Goal: Task Accomplishment & Management: Manage account settings

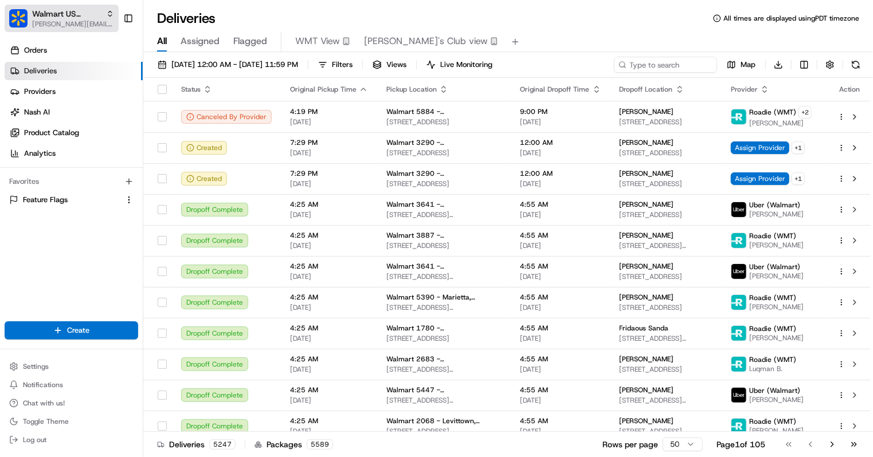
click at [75, 25] on span "[PERSON_NAME][EMAIL_ADDRESS][DOMAIN_NAME]" at bounding box center [73, 23] width 82 height 9
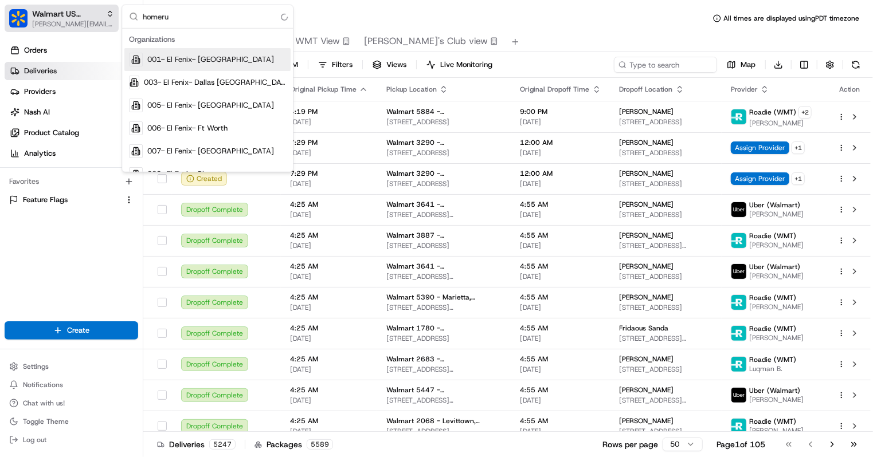
type input "homerun"
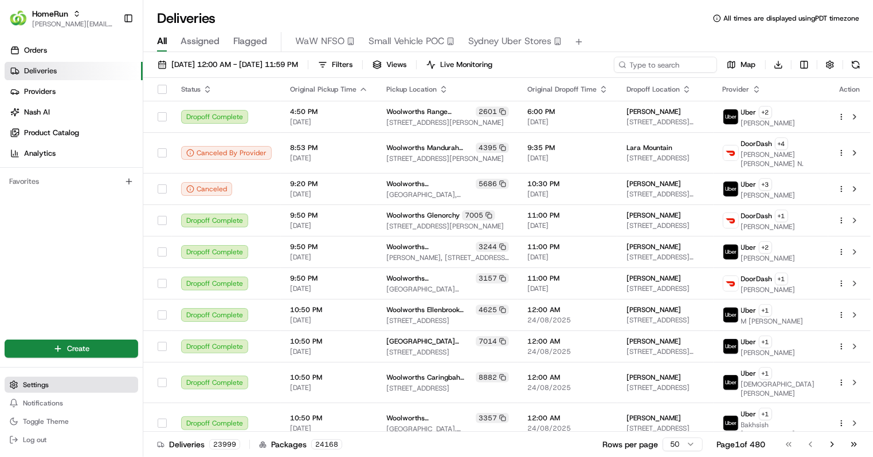
click at [71, 383] on button "Settings" at bounding box center [72, 385] width 134 height 16
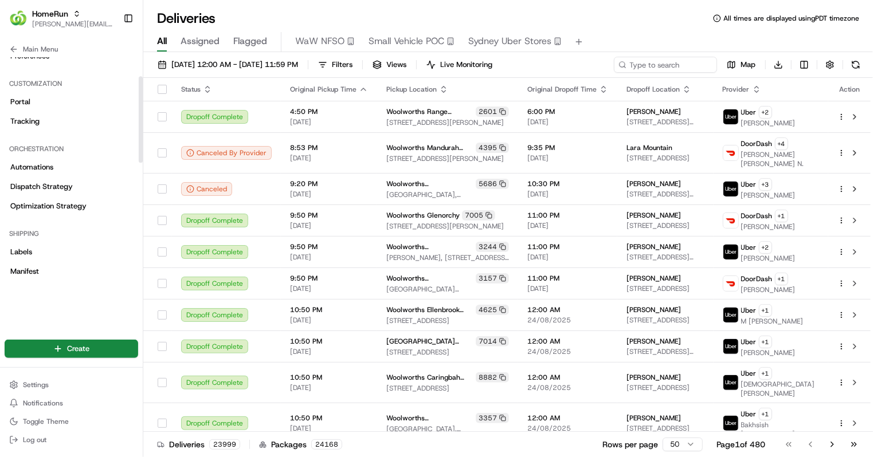
scroll to position [45, 0]
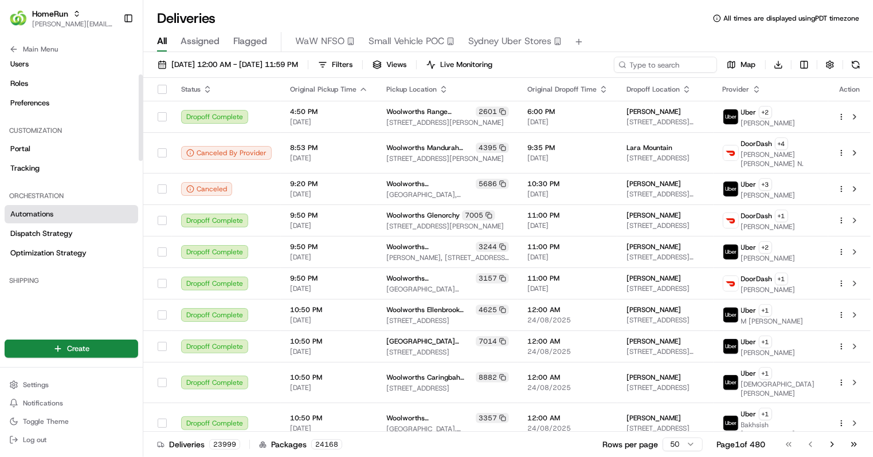
click at [60, 220] on link "Automations" at bounding box center [72, 214] width 134 height 18
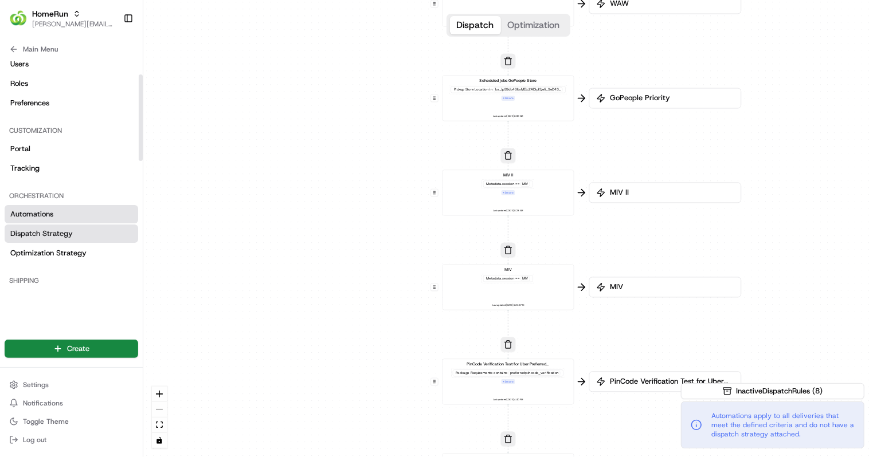
click at [72, 236] on link "Dispatch Strategy" at bounding box center [72, 234] width 134 height 18
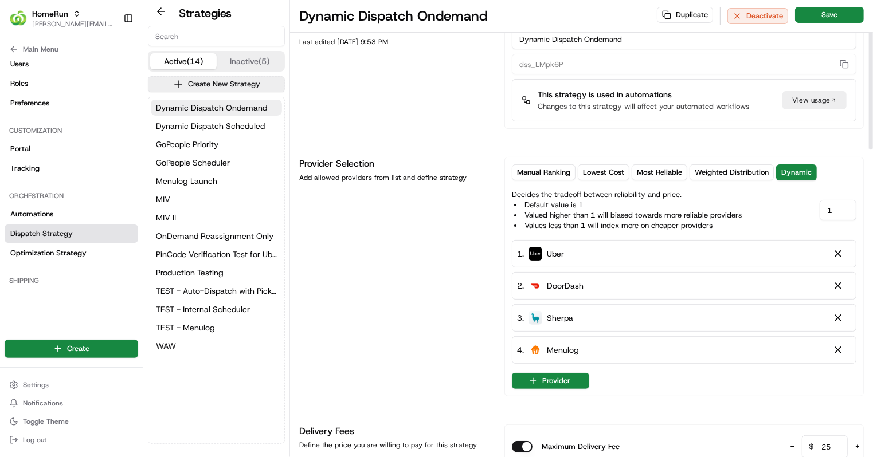
scroll to position [32, 0]
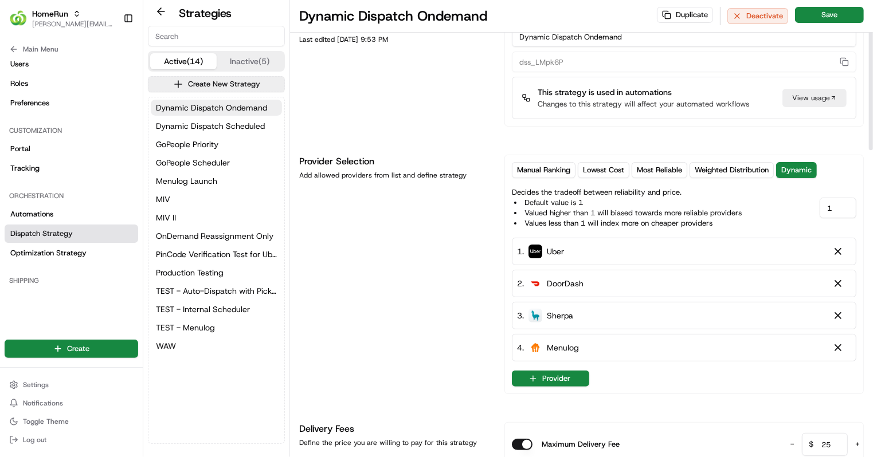
drag, startPoint x: 840, startPoint y: 203, endPoint x: 766, endPoint y: 199, distance: 74.1
click at [766, 199] on div "Decides the tradeoff between reliability and price. Default value is 1 Valued h…" at bounding box center [684, 206] width 345 height 46
type input "01"
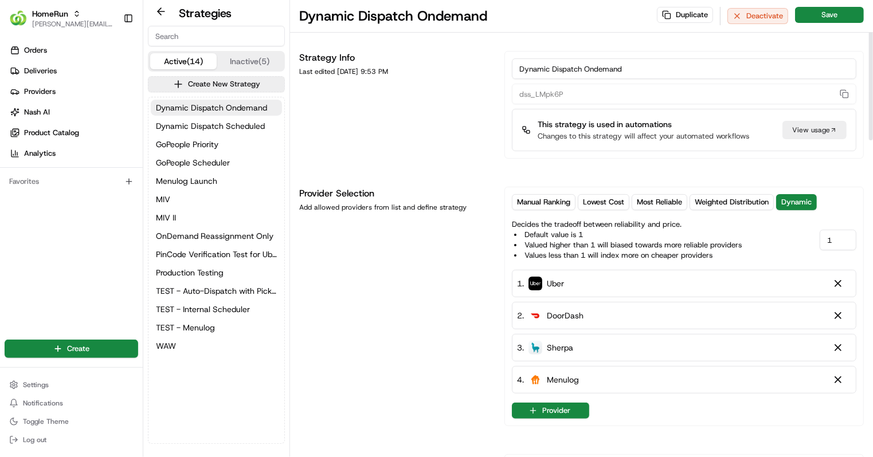
click at [835, 244] on input "1" at bounding box center [838, 240] width 37 height 21
type input "0.5"
click at [858, 199] on div "Manual Ranking Lowest Cost Most Reliable Weighted Distribution Dynamic Decides …" at bounding box center [683, 307] width 359 height 240
click at [828, 14] on button "Save" at bounding box center [829, 15] width 69 height 16
click at [248, 125] on span "Dynamic Dispatch Scheduled" at bounding box center [210, 125] width 109 height 11
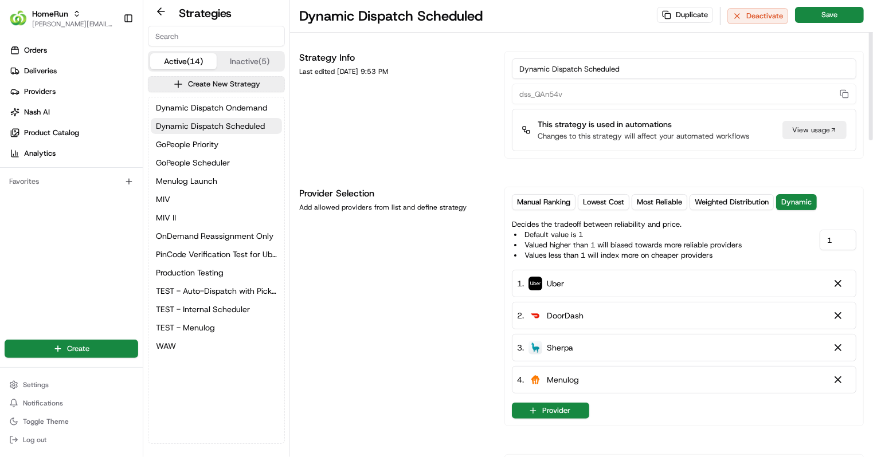
click at [837, 239] on input "1" at bounding box center [838, 240] width 37 height 21
type input "0.5"
click at [834, 13] on button "Save" at bounding box center [829, 15] width 69 height 16
click at [213, 147] on span "GoPeople Priority" at bounding box center [187, 144] width 62 height 11
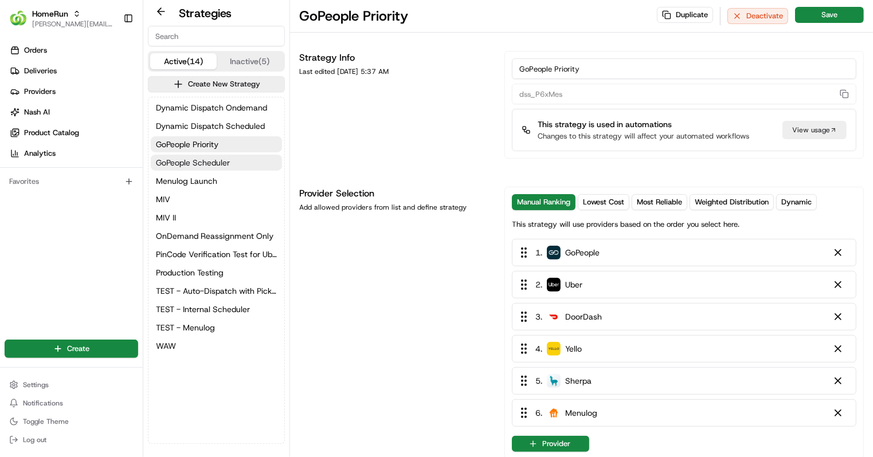
click at [219, 160] on span "GoPeople Scheduler" at bounding box center [193, 162] width 74 height 11
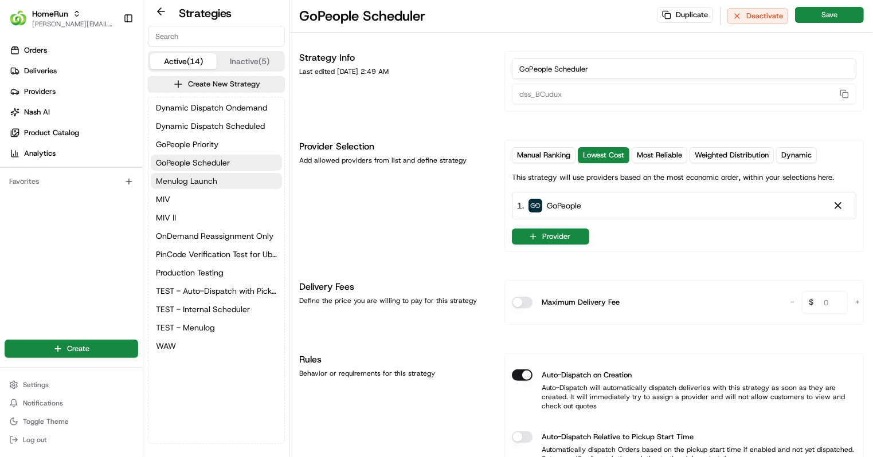
click at [220, 186] on button "Menulog Launch" at bounding box center [216, 181] width 131 height 16
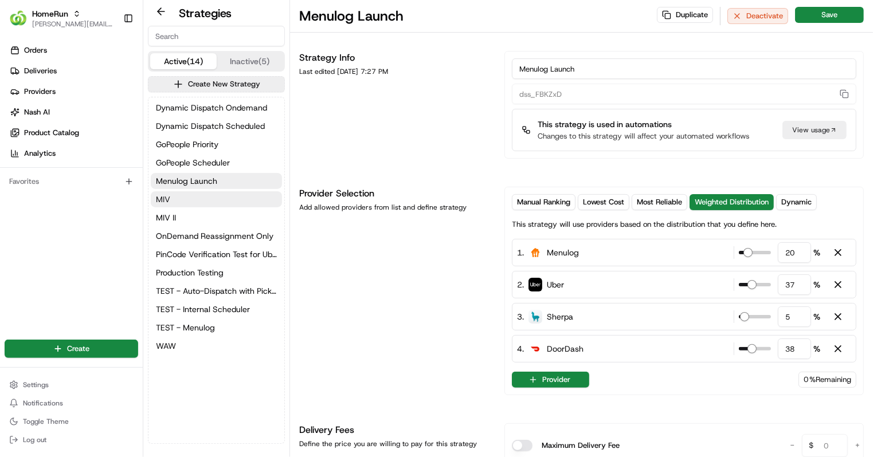
click at [217, 203] on button "MIV" at bounding box center [216, 199] width 131 height 16
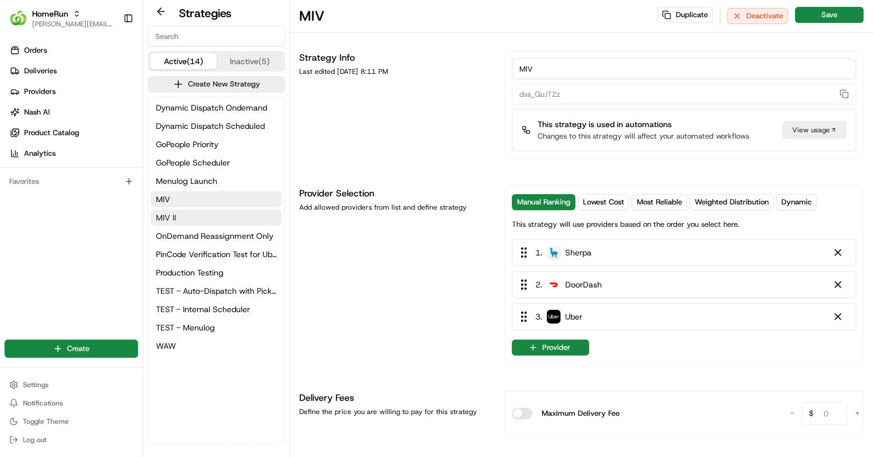
click at [213, 221] on button "MIV II" at bounding box center [216, 218] width 131 height 16
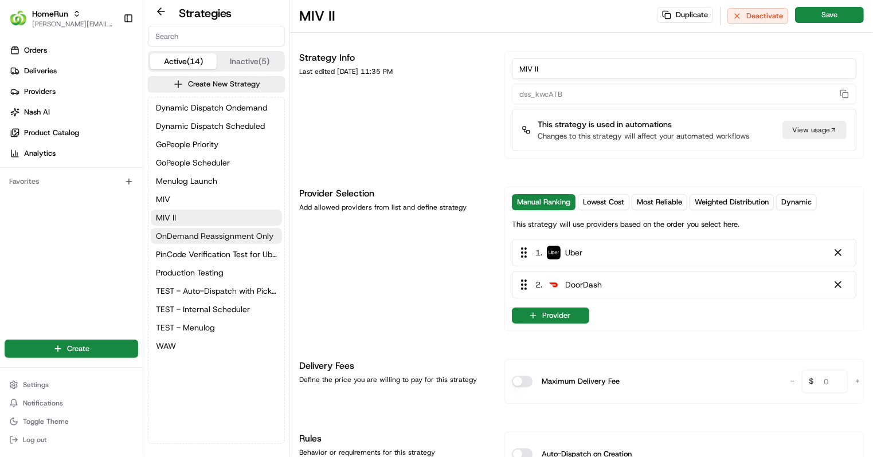
click at [209, 239] on span "OnDemand Reassignment Only" at bounding box center [215, 235] width 118 height 11
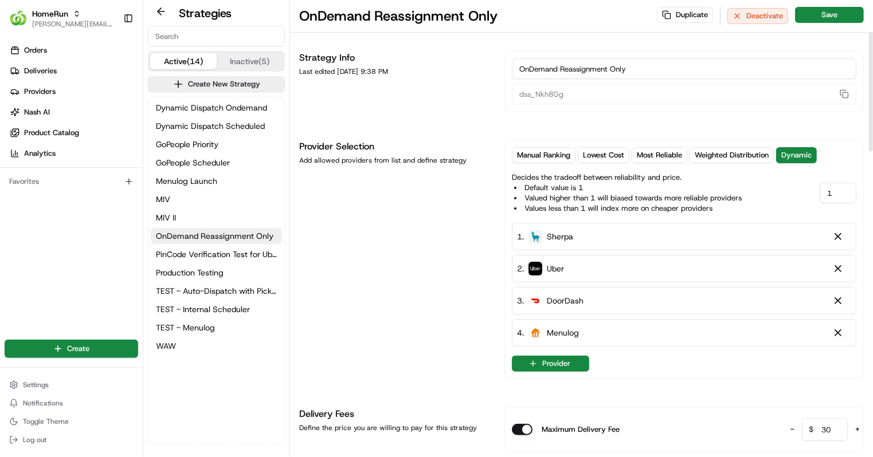
click at [836, 199] on input "1" at bounding box center [838, 193] width 37 height 21
type input "0.5"
click at [832, 21] on button "Save" at bounding box center [829, 15] width 69 height 16
click at [240, 256] on span "PinCode Verification Test for Uber Preferred Vendor" at bounding box center [216, 254] width 121 height 11
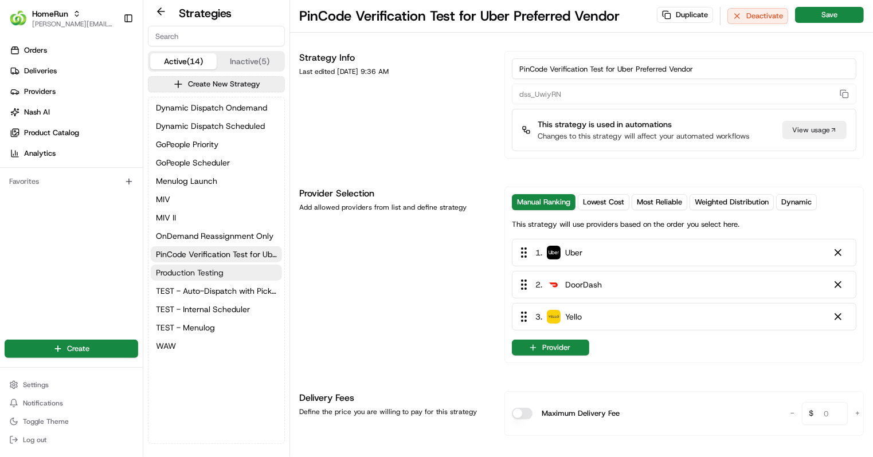
click at [228, 278] on button "Production Testing" at bounding box center [216, 273] width 131 height 16
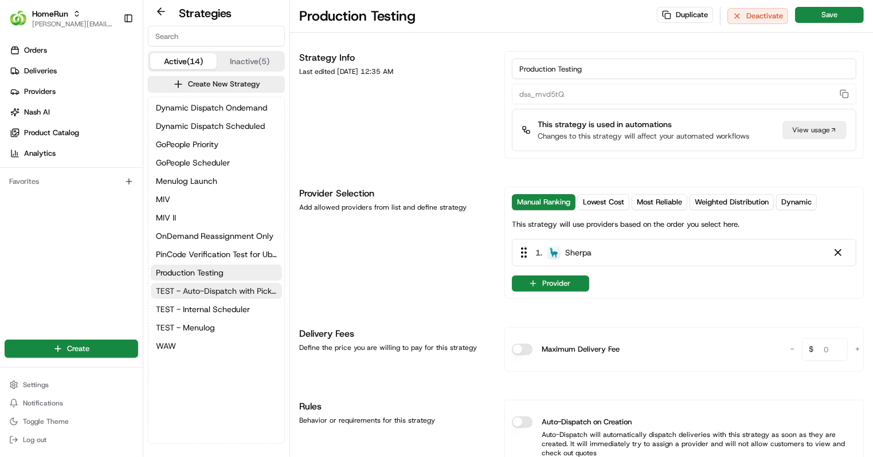
click at [227, 291] on span "TEST - Auto-Dispatch with Pickup Start Time" at bounding box center [216, 290] width 121 height 11
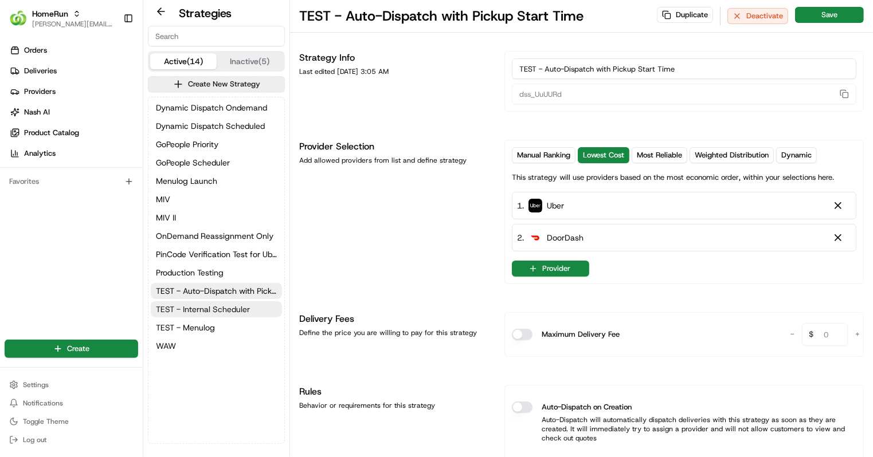
click at [217, 311] on span "TEST - Internal Scheduler" at bounding box center [203, 309] width 94 height 11
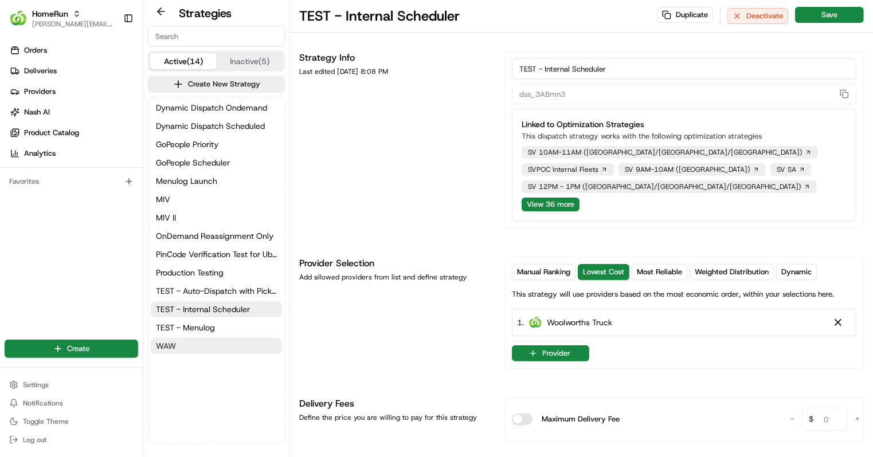
click at [195, 345] on button "WAW" at bounding box center [216, 346] width 131 height 16
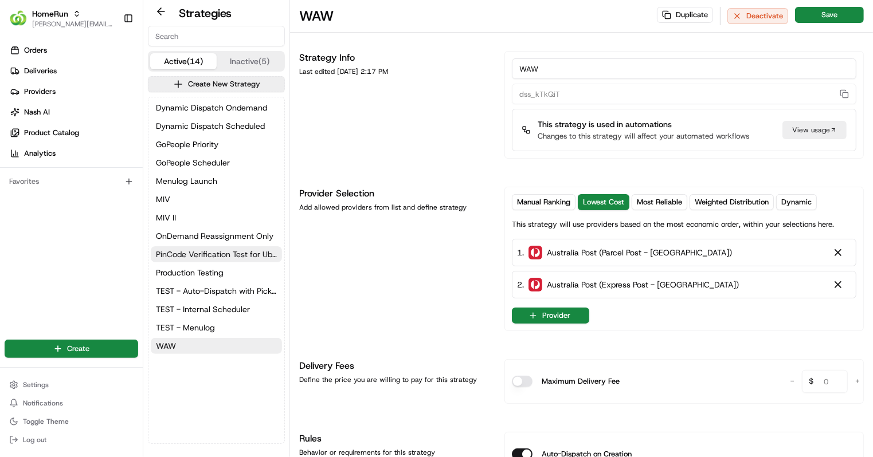
click at [238, 246] on button "PinCode Verification Test for Uber Preferred Vendor" at bounding box center [216, 254] width 131 height 16
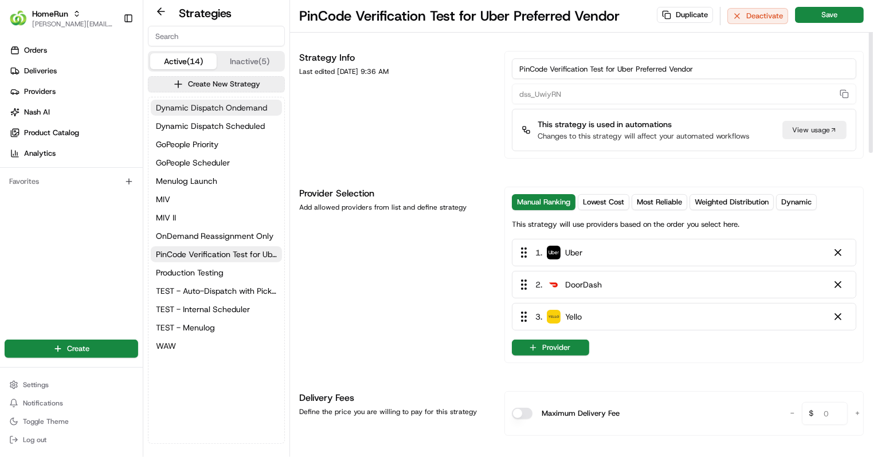
click at [199, 103] on span "Dynamic Dispatch Ondemand" at bounding box center [211, 107] width 111 height 11
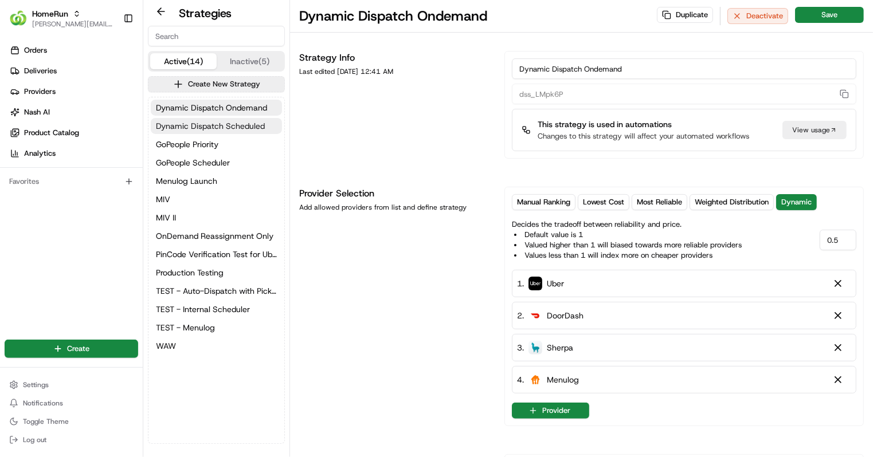
click at [185, 128] on span "Dynamic Dispatch Scheduled" at bounding box center [210, 125] width 109 height 11
